Goal: Connect with others: Participate in discussion

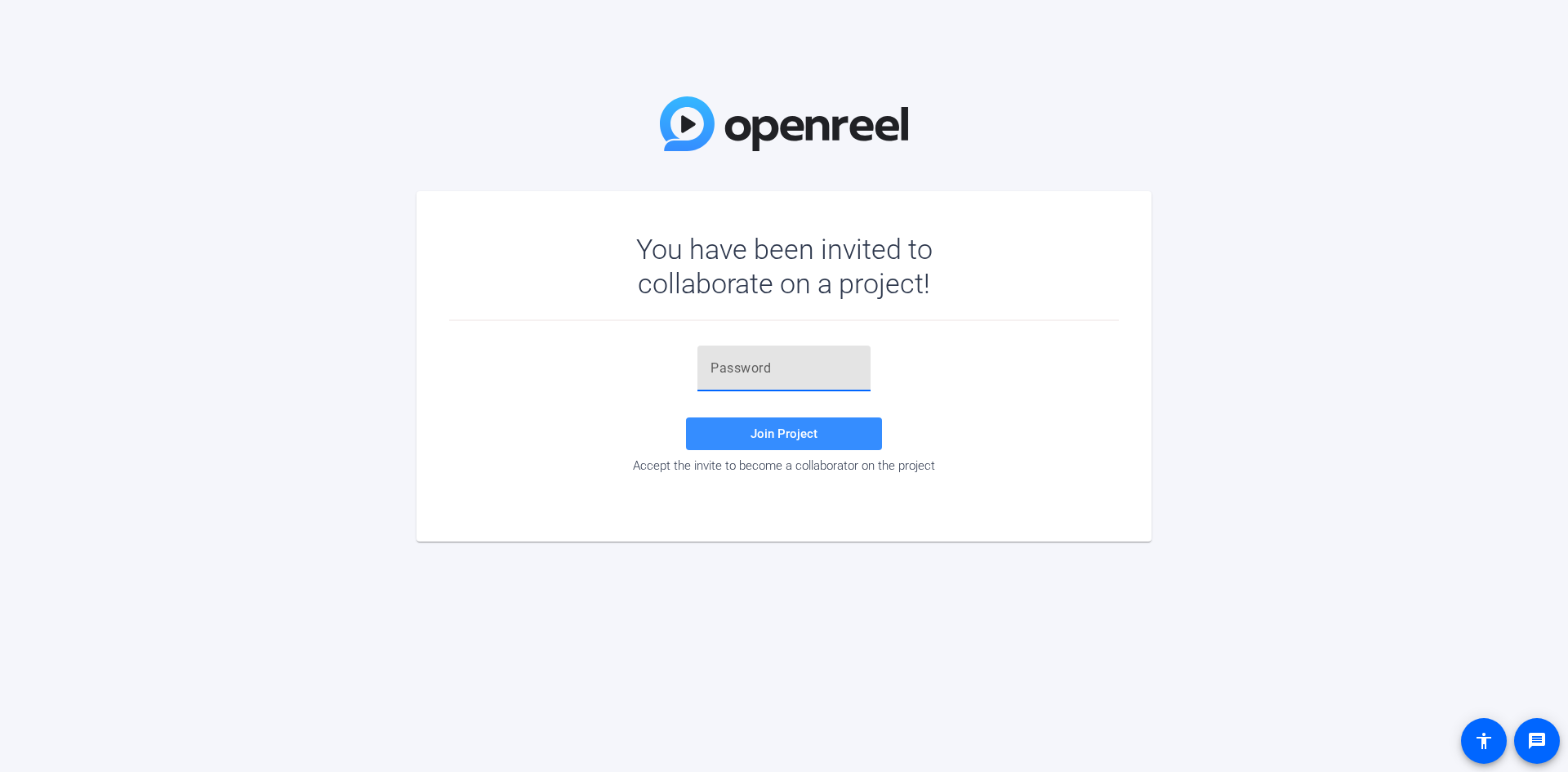
paste input "[e,vk5"
click at [776, 437] on span "Join Project" at bounding box center [784, 434] width 67 height 14
click at [711, 369] on input "[e,vk5" at bounding box center [784, 369] width 147 height 20
click at [787, 427] on span "Join Project" at bounding box center [784, 434] width 67 height 14
drag, startPoint x: 754, startPoint y: 362, endPoint x: 665, endPoint y: 370, distance: 89.4
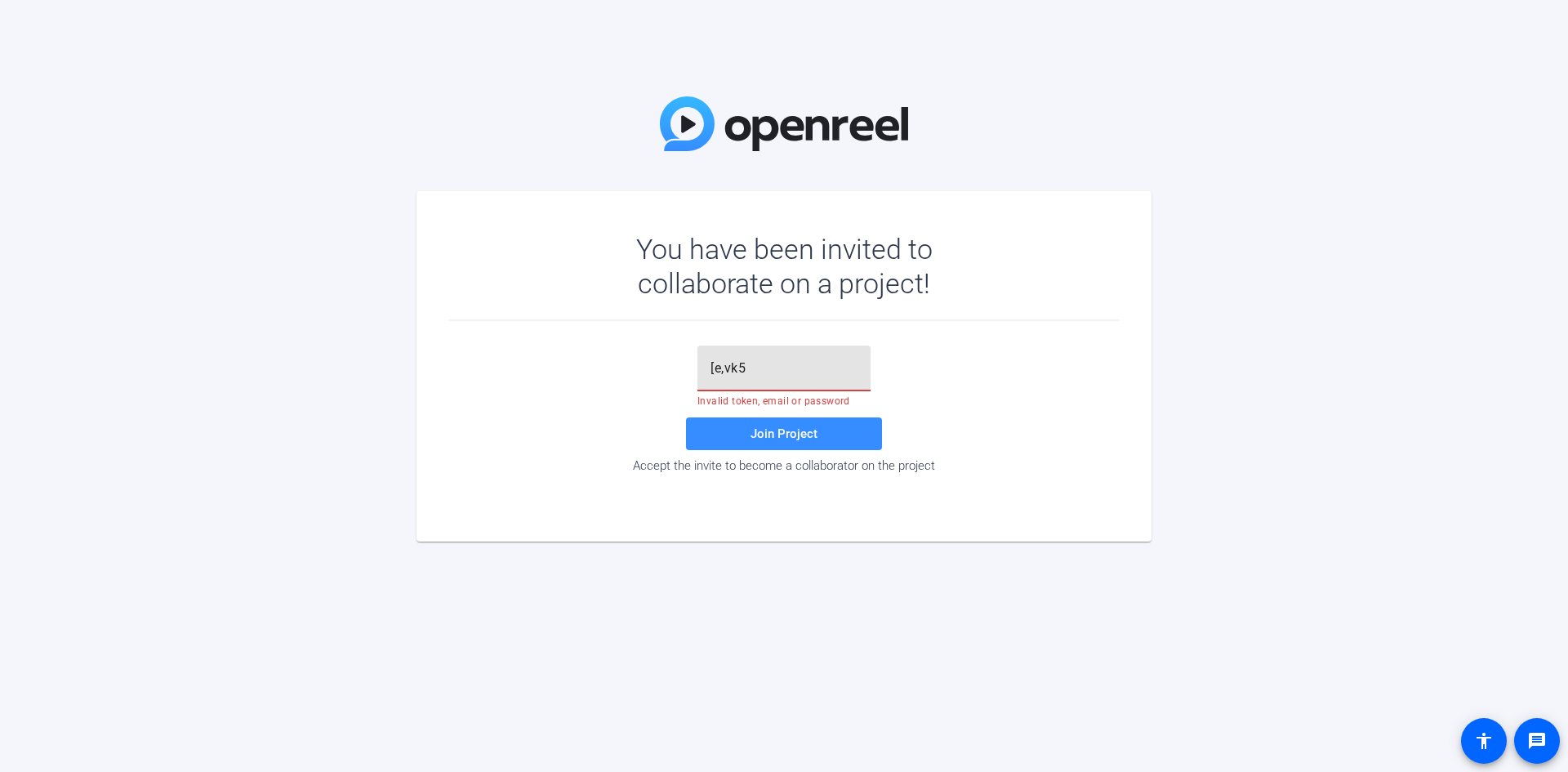
click at [665, 370] on div "[e,vk5 Invalid token, email or password Join Project Accept the invite to becom…" at bounding box center [784, 409] width 670 height 127
type input "{"
type input "[e,vk5"
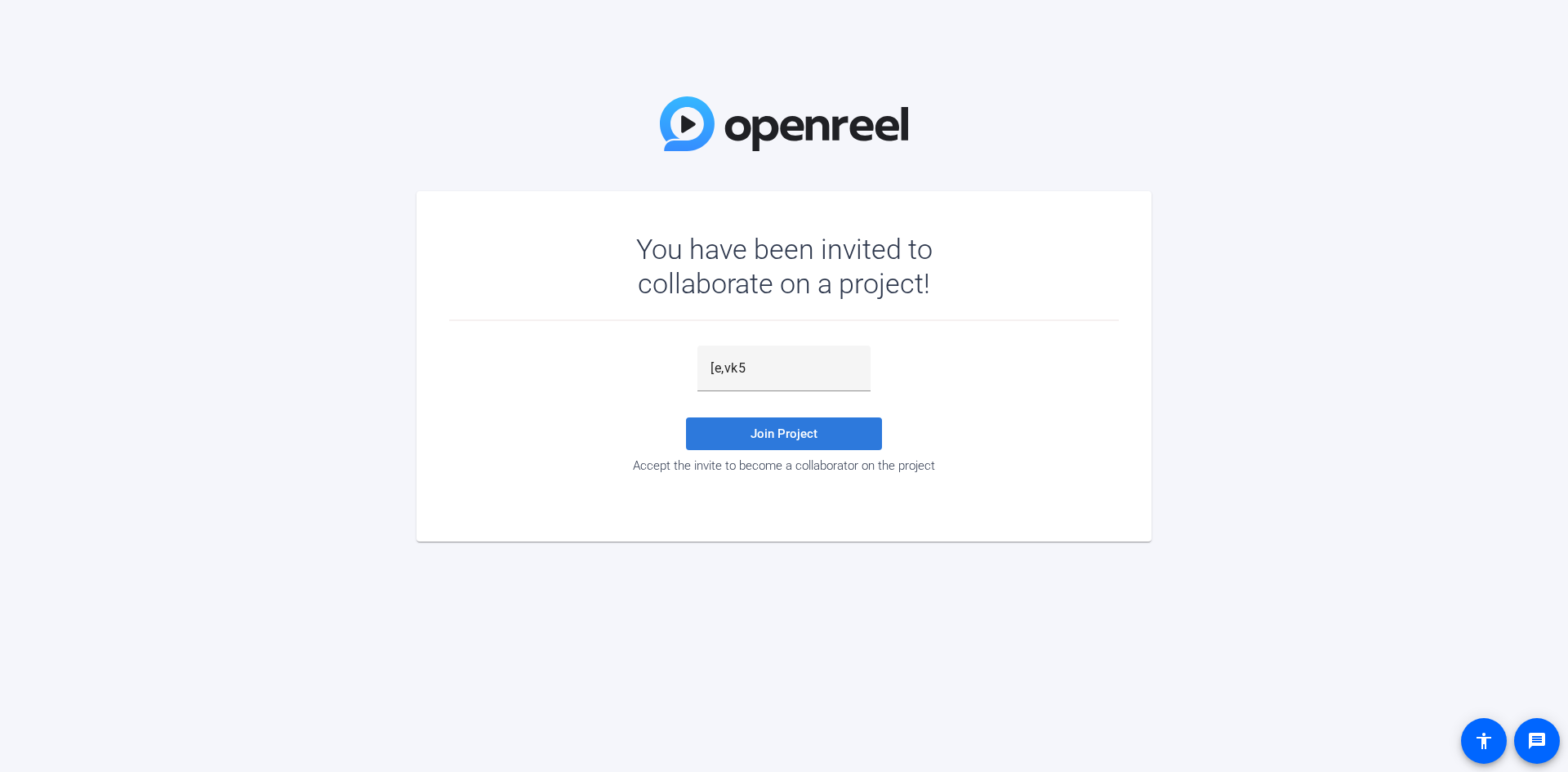
click at [792, 445] on span at bounding box center [784, 434] width 196 height 39
click at [797, 428] on span "Join Project" at bounding box center [784, 434] width 67 height 14
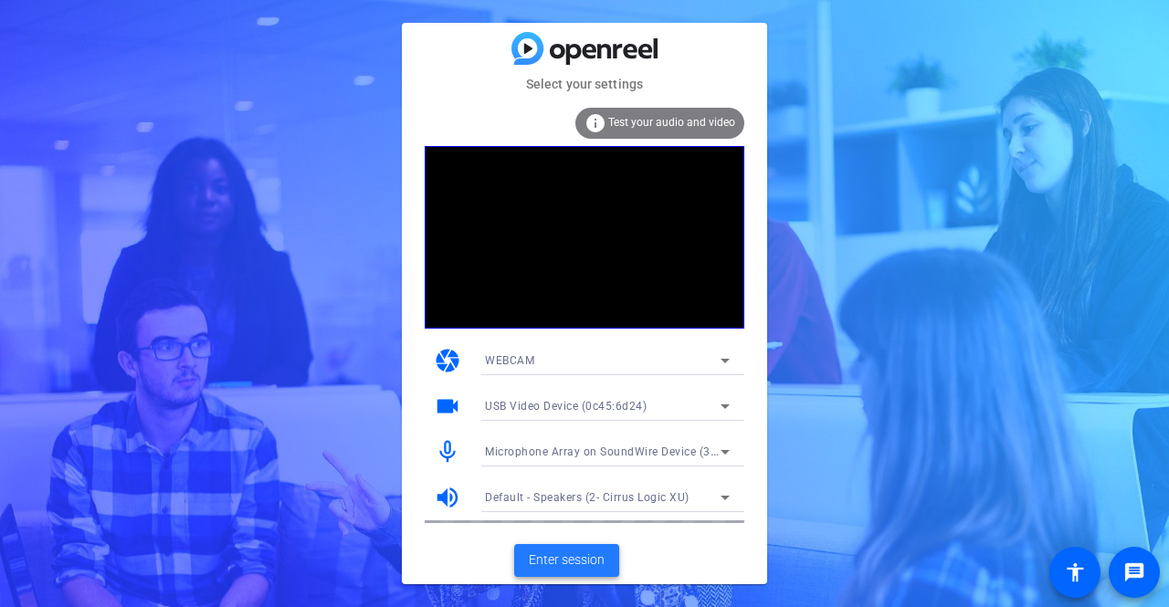
click at [584, 549] on span at bounding box center [566, 561] width 105 height 44
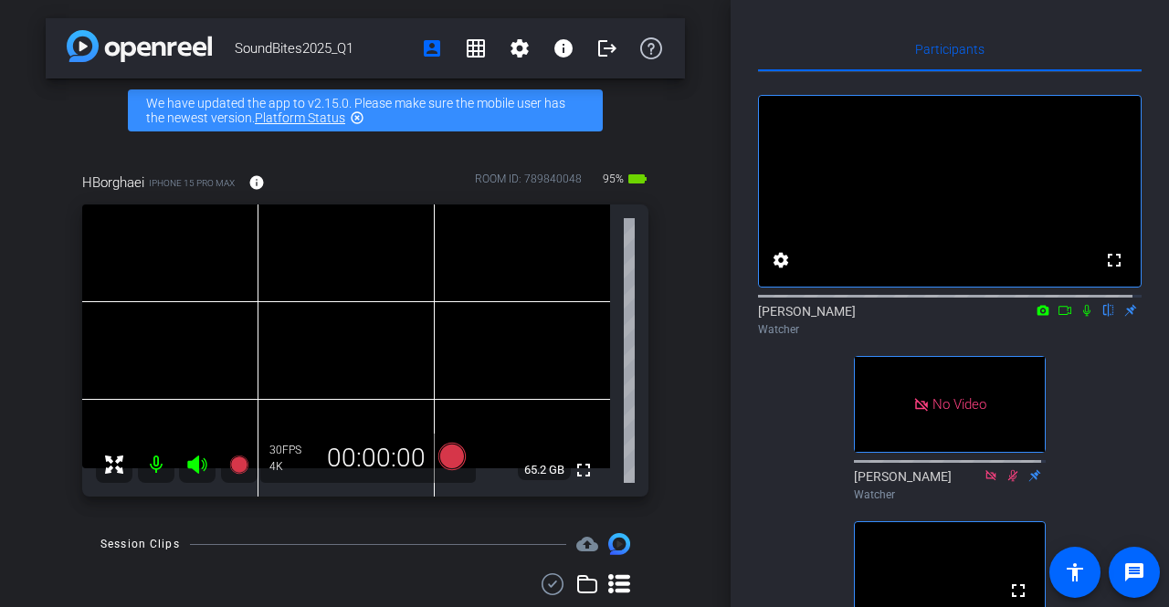
click at [1082, 317] on icon at bounding box center [1086, 310] width 15 height 13
click at [1057, 317] on icon at bounding box center [1064, 310] width 15 height 13
click at [1101, 317] on icon at bounding box center [1108, 310] width 15 height 13
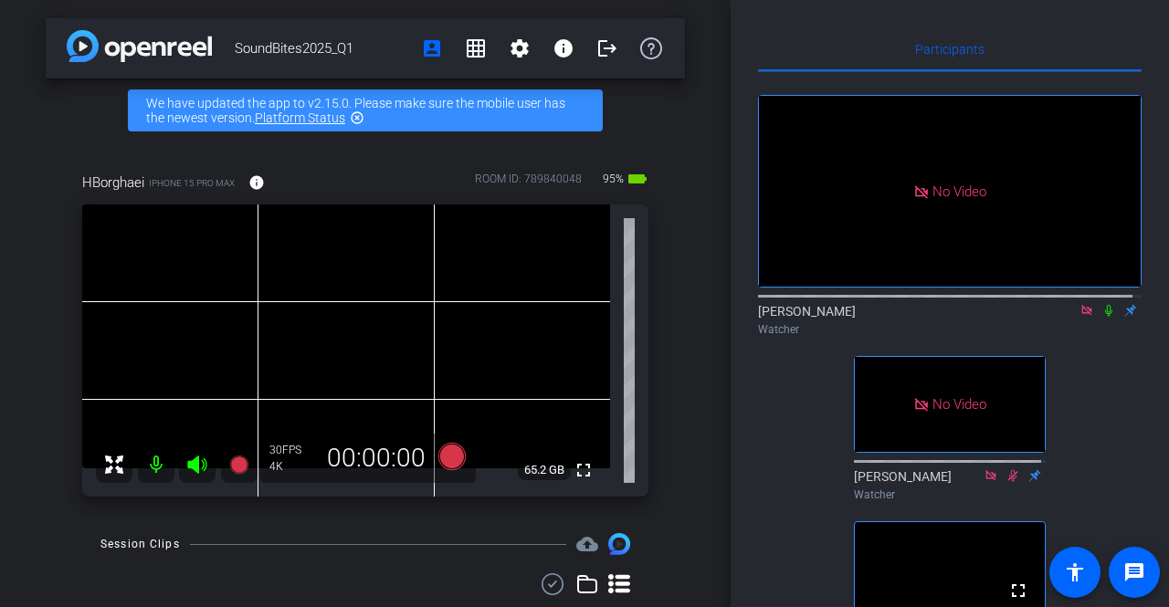
click at [1082, 317] on icon at bounding box center [1086, 310] width 15 height 13
click at [1079, 317] on icon at bounding box center [1086, 310] width 15 height 13
click at [1062, 317] on icon at bounding box center [1064, 310] width 15 height 13
click at [1104, 317] on icon at bounding box center [1109, 311] width 10 height 12
click at [1081, 315] on icon at bounding box center [1086, 310] width 10 height 10
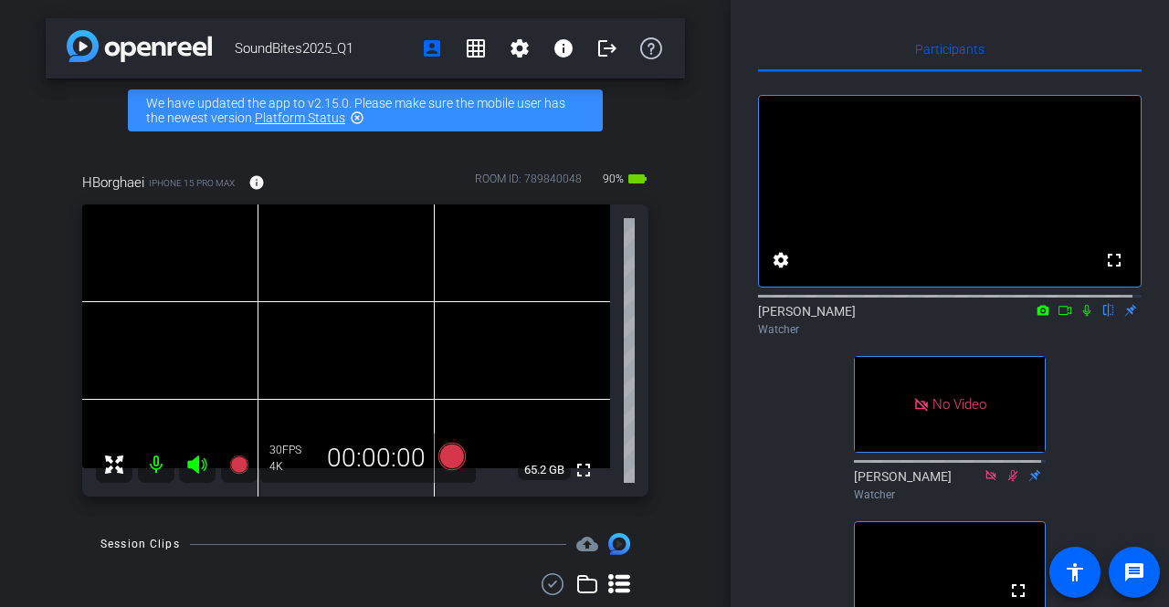
click at [1083, 317] on icon at bounding box center [1086, 311] width 7 height 12
click at [1063, 319] on mat-icon at bounding box center [1065, 310] width 22 height 16
click at [1101, 317] on icon at bounding box center [1108, 310] width 15 height 13
click at [1084, 317] on icon at bounding box center [1086, 310] width 15 height 13
click at [1079, 317] on icon at bounding box center [1086, 310] width 15 height 13
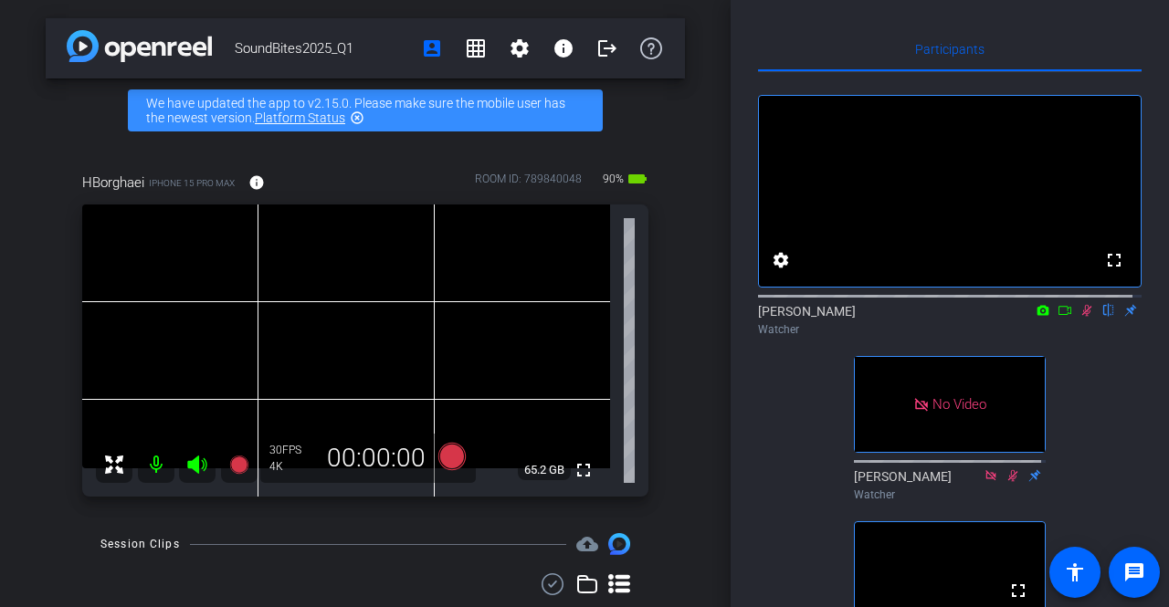
click at [1081, 317] on icon at bounding box center [1086, 310] width 15 height 13
click at [1054, 319] on mat-icon at bounding box center [1065, 310] width 22 height 16
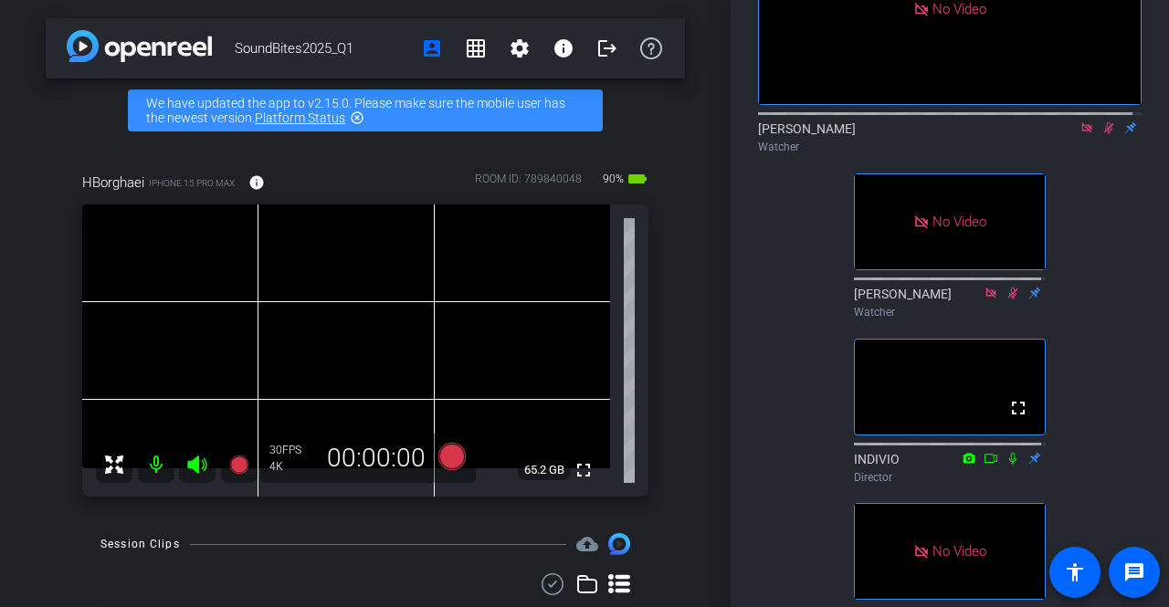
scroll to position [91, 0]
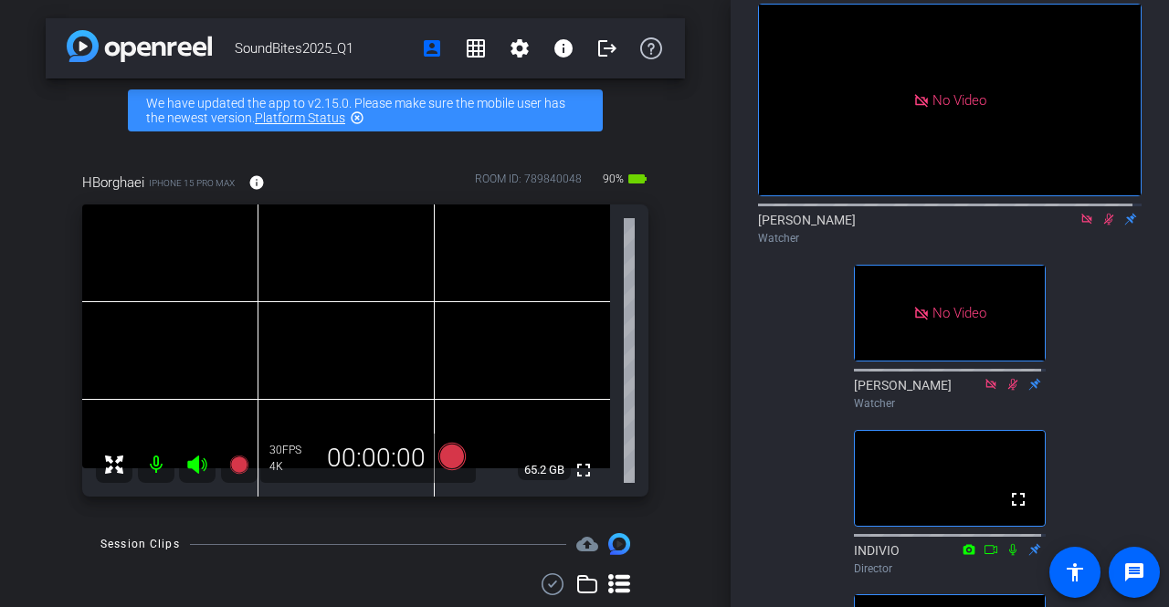
click at [1101, 225] on icon at bounding box center [1108, 219] width 15 height 13
click at [1081, 224] on icon at bounding box center [1086, 219] width 10 height 10
click at [1079, 225] on icon at bounding box center [1086, 219] width 15 height 13
click at [1059, 225] on icon at bounding box center [1064, 219] width 15 height 13
click at [1104, 225] on icon at bounding box center [1109, 220] width 10 height 12
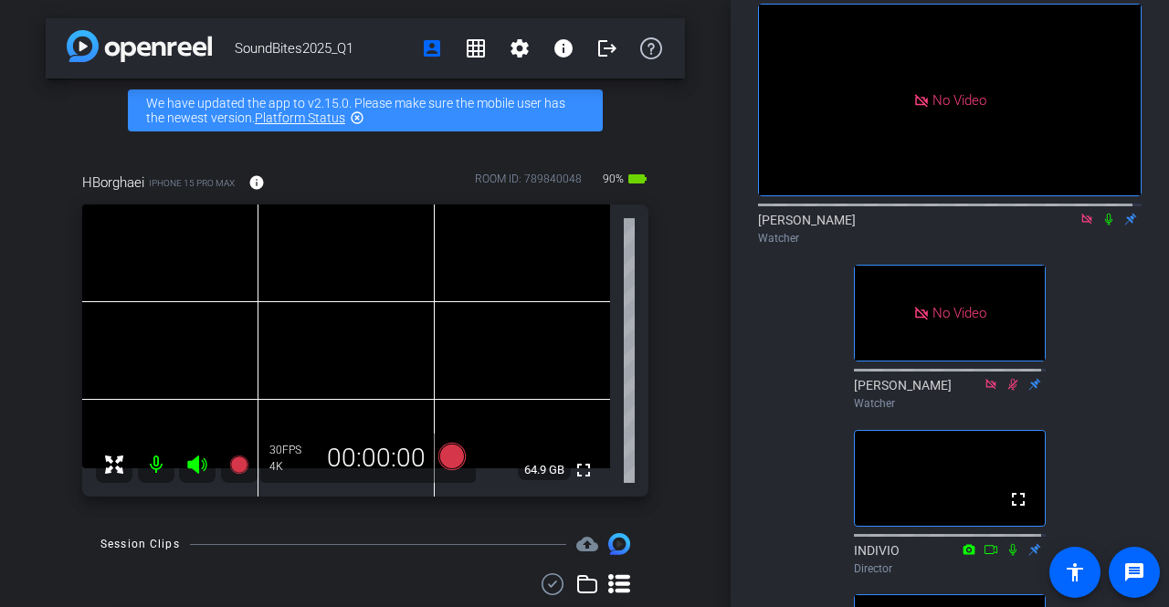
click at [1083, 225] on icon at bounding box center [1086, 219] width 15 height 13
click at [1081, 225] on icon at bounding box center [1086, 219] width 15 height 13
click at [1059, 224] on icon at bounding box center [1064, 219] width 13 height 9
click at [1101, 225] on icon at bounding box center [1108, 219] width 15 height 13
click at [1081, 224] on icon at bounding box center [1086, 219] width 10 height 10
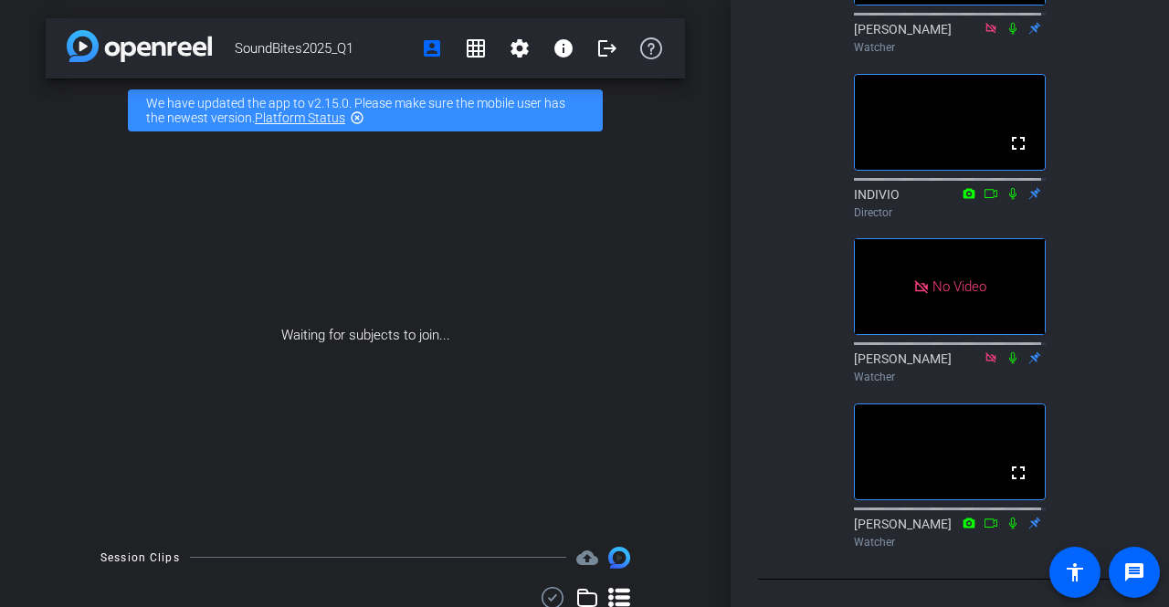
scroll to position [639, 0]
